Goal: Transaction & Acquisition: Purchase product/service

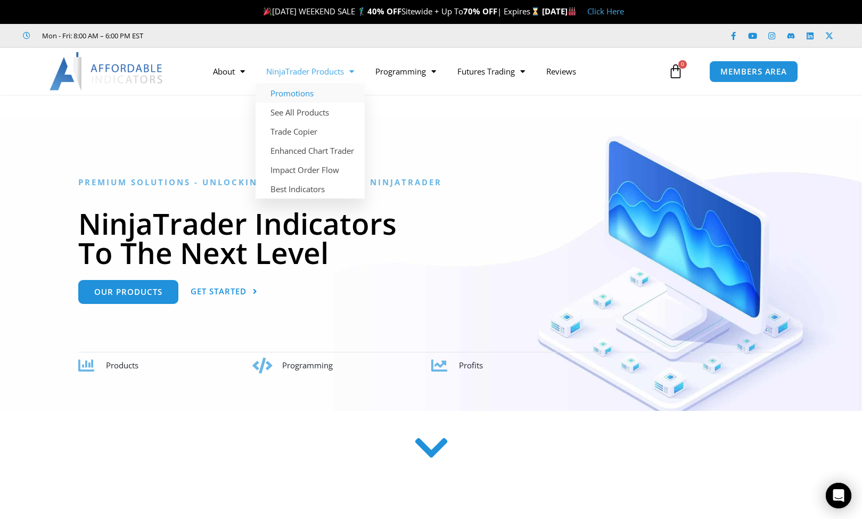
click at [309, 94] on link "Promotions" at bounding box center [309, 93] width 109 height 19
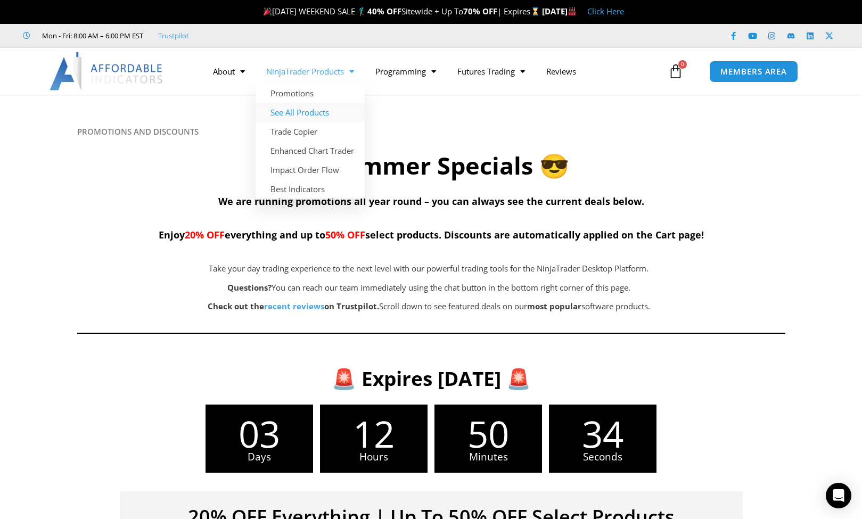
click at [310, 111] on link "See All Products" at bounding box center [309, 112] width 109 height 19
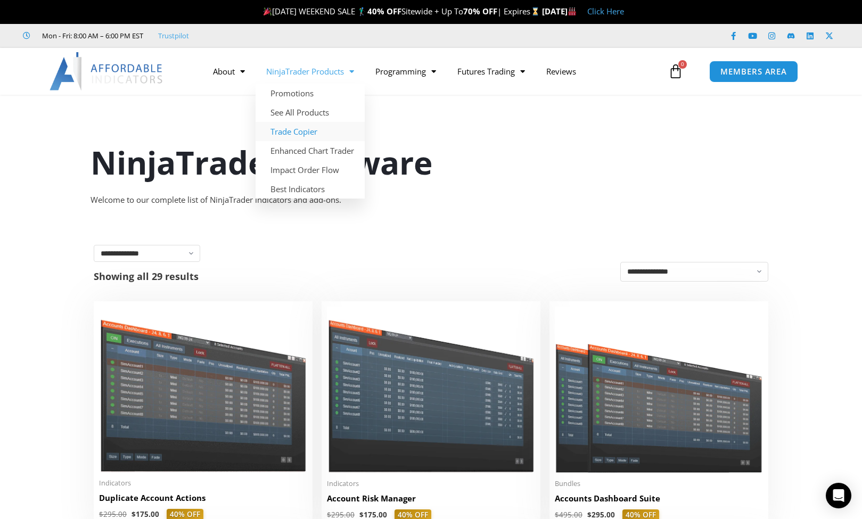
click at [299, 133] on link "Trade Copier" at bounding box center [309, 131] width 109 height 19
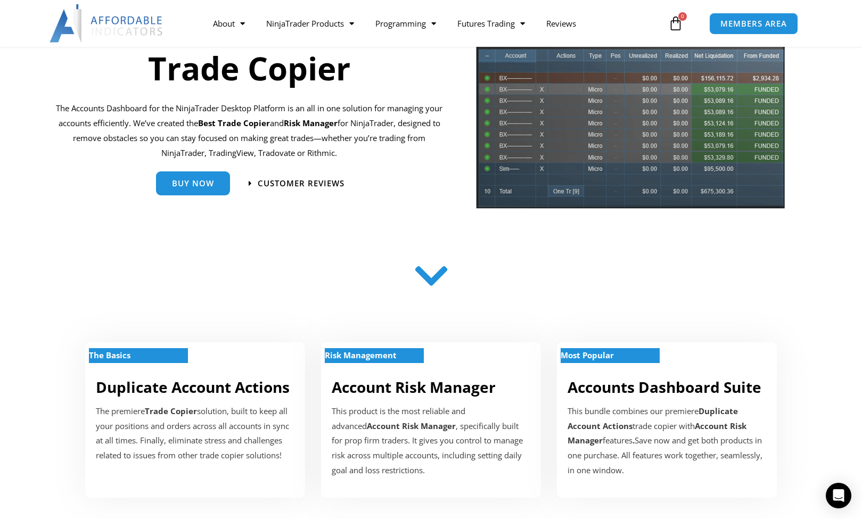
scroll to position [124, 0]
click at [188, 180] on span "Buy Now" at bounding box center [193, 179] width 42 height 8
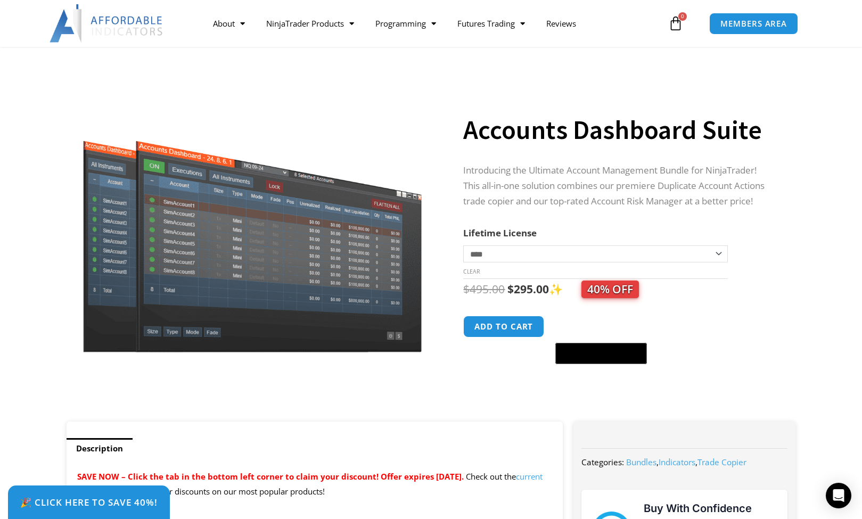
scroll to position [19, 0]
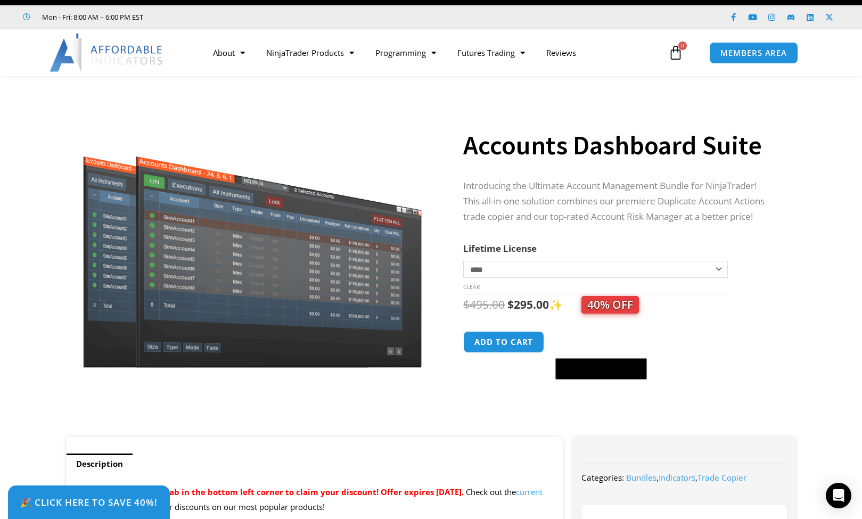
click at [495, 297] on bdi "$ 495.00" at bounding box center [484, 304] width 42 height 15
click at [502, 286] on td "**********" at bounding box center [595, 278] width 264 height 34
